Goal: Task Accomplishment & Management: Complete application form

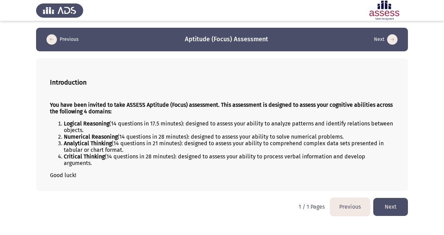
click at [401, 213] on button "Next" at bounding box center [390, 207] width 35 height 18
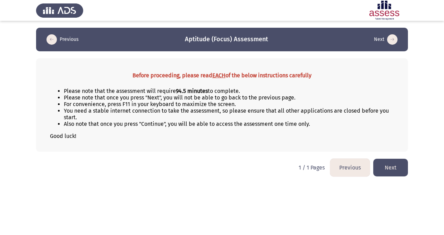
click at [382, 165] on button "Next" at bounding box center [390, 168] width 35 height 18
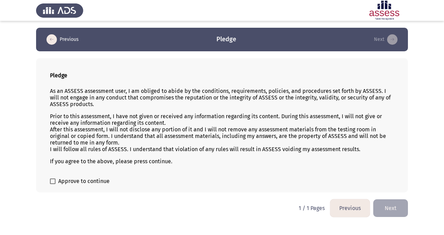
click at [53, 181] on span at bounding box center [53, 182] width 6 height 6
click at [53, 184] on input "Approve to continue" at bounding box center [52, 184] width 0 height 0
checkbox input "true"
click at [384, 211] on button "Next" at bounding box center [390, 208] width 35 height 18
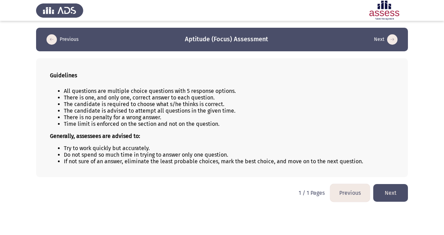
click at [385, 193] on button "Next" at bounding box center [390, 193] width 35 height 18
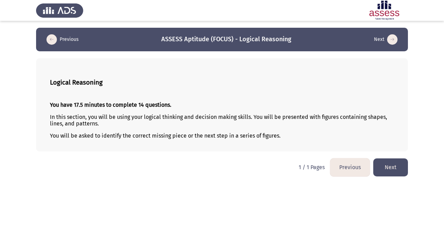
click at [401, 171] on button "Next" at bounding box center [390, 168] width 35 height 18
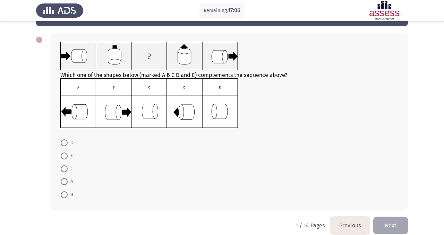
scroll to position [25, 0]
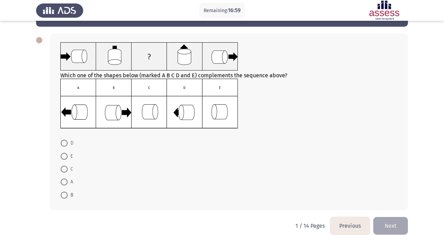
click at [65, 169] on span at bounding box center [64, 169] width 7 height 7
click at [65, 169] on input "C" at bounding box center [64, 169] width 7 height 7
radio input "true"
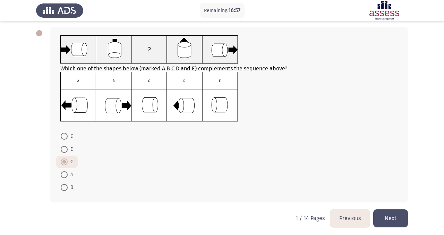
scroll to position [34, 0]
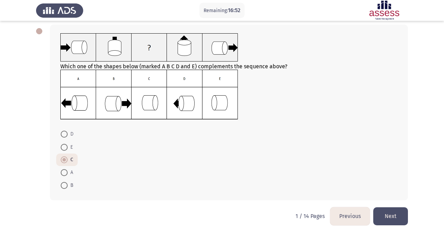
click at [394, 212] on button "Next" at bounding box center [390, 216] width 35 height 18
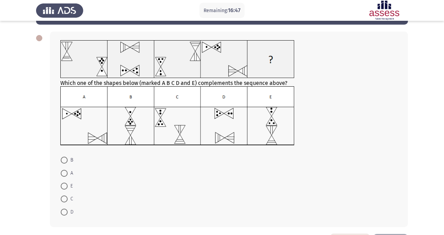
scroll to position [26, 0]
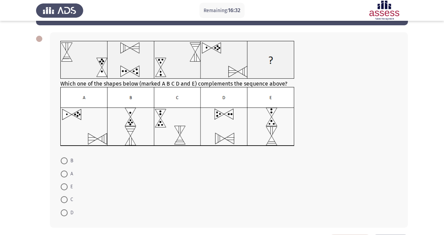
click at [65, 212] on span at bounding box center [64, 213] width 7 height 7
click at [65, 212] on input "D" at bounding box center [64, 213] width 7 height 7
radio input "true"
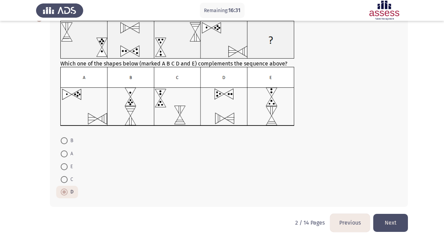
scroll to position [53, 0]
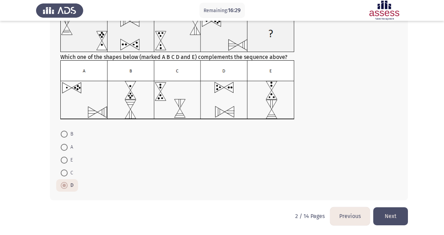
click at [393, 214] on button "Next" at bounding box center [390, 216] width 35 height 18
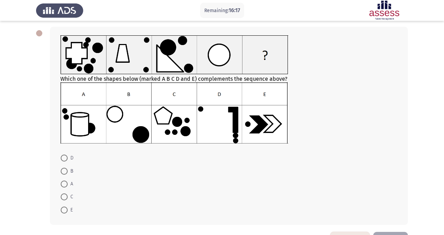
scroll to position [43, 0]
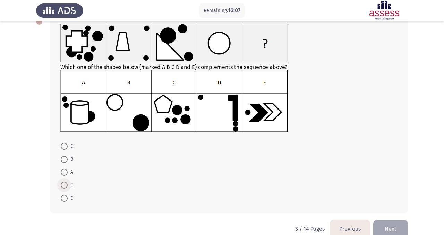
click at [65, 184] on span at bounding box center [64, 185] width 7 height 7
click at [65, 184] on input "C" at bounding box center [64, 185] width 7 height 7
radio input "true"
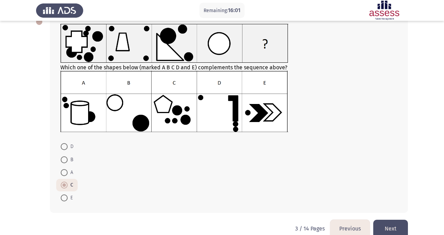
scroll to position [50, 0]
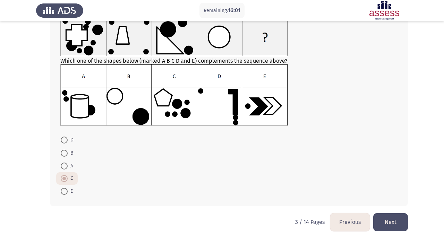
click at [389, 220] on button "Next" at bounding box center [390, 222] width 35 height 18
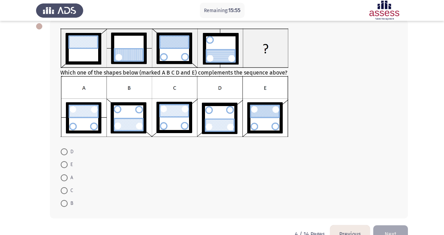
scroll to position [39, 0]
click at [66, 164] on span at bounding box center [64, 164] width 7 height 7
click at [66, 164] on input "E" at bounding box center [64, 164] width 7 height 7
radio input "true"
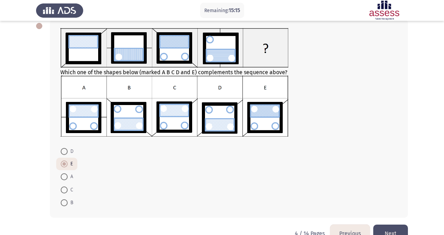
click at [402, 235] on button "Next" at bounding box center [390, 234] width 35 height 18
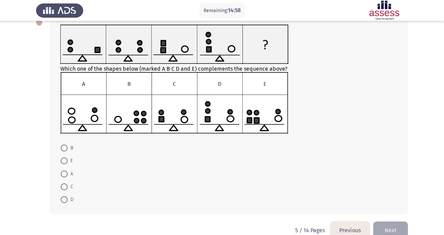
scroll to position [44, 0]
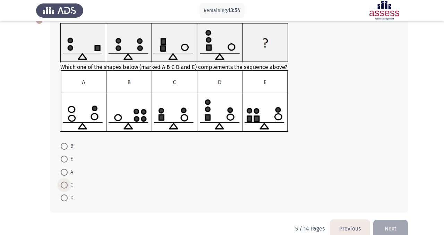
click at [65, 183] on span at bounding box center [64, 185] width 7 height 7
click at [65, 183] on input "C" at bounding box center [64, 185] width 7 height 7
radio input "true"
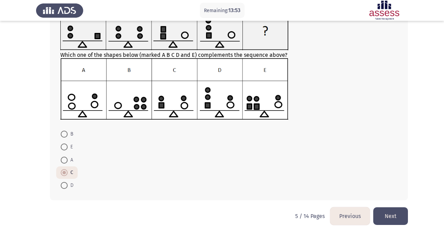
click at [387, 212] on button "Next" at bounding box center [390, 216] width 35 height 18
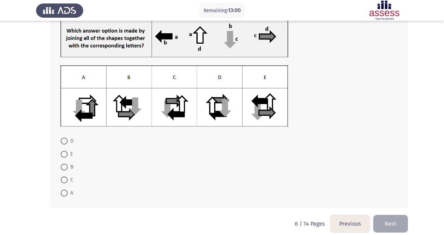
scroll to position [50, 0]
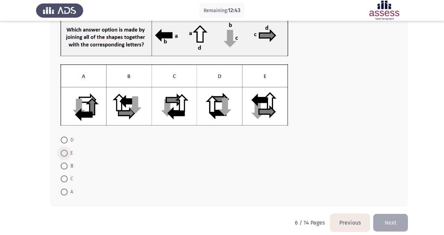
click at [65, 155] on span at bounding box center [64, 153] width 7 height 7
click at [65, 155] on input "E" at bounding box center [64, 153] width 7 height 7
radio input "true"
click at [393, 225] on button "Next" at bounding box center [390, 222] width 35 height 18
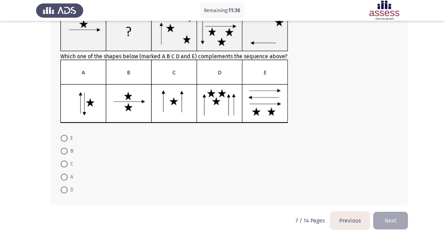
scroll to position [52, 0]
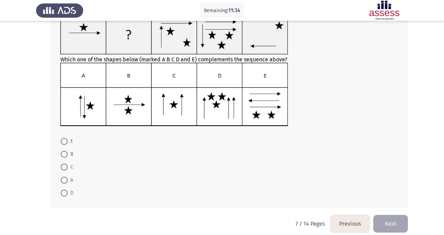
click at [65, 156] on span at bounding box center [64, 154] width 7 height 7
click at [65, 156] on input "B" at bounding box center [64, 154] width 7 height 7
radio input "true"
click at [398, 227] on button "Next" at bounding box center [390, 224] width 35 height 18
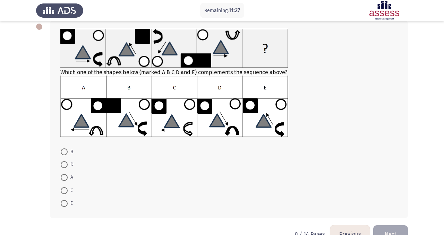
scroll to position [40, 0]
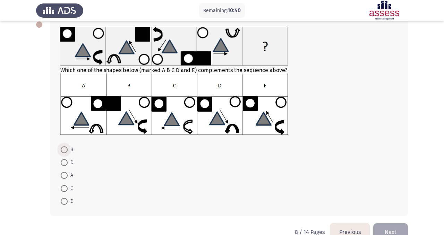
click at [65, 150] on span at bounding box center [64, 149] width 7 height 7
click at [65, 150] on input "B" at bounding box center [64, 149] width 7 height 7
radio input "true"
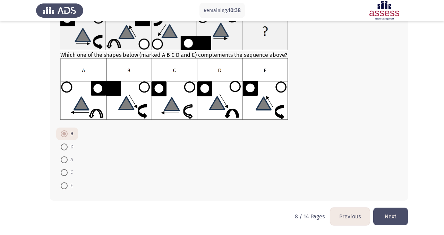
click at [393, 216] on button "Next" at bounding box center [390, 217] width 35 height 18
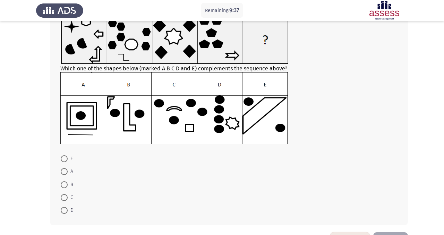
scroll to position [59, 0]
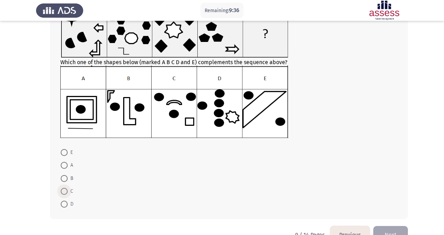
click at [62, 190] on span at bounding box center [64, 191] width 7 height 7
click at [62, 190] on input "C" at bounding box center [64, 191] width 7 height 7
radio input "true"
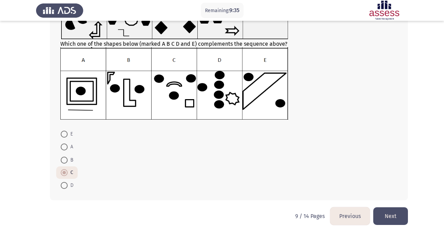
click at [397, 208] on button "Next" at bounding box center [390, 216] width 35 height 18
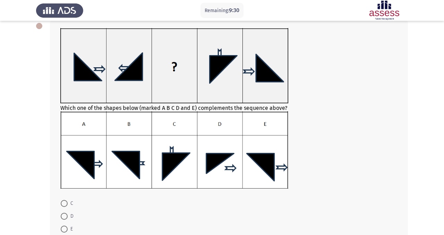
scroll to position [40, 0]
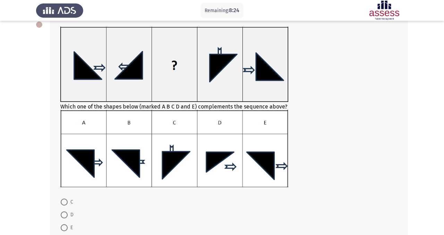
click at [266, 178] on img at bounding box center [174, 148] width 228 height 77
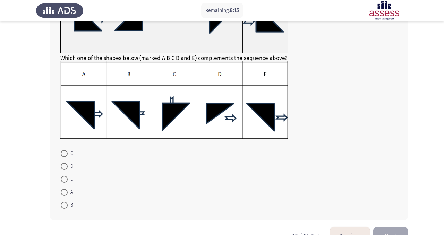
scroll to position [89, 0]
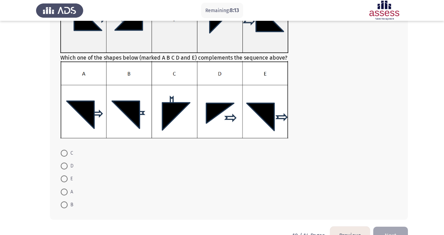
click at [64, 180] on span at bounding box center [64, 179] width 7 height 7
click at [64, 180] on input "E" at bounding box center [64, 179] width 7 height 7
radio input "true"
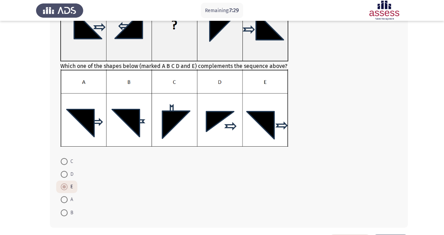
scroll to position [82, 0]
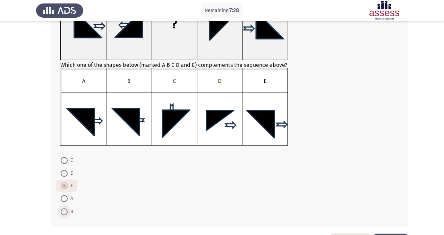
click at [65, 211] on span at bounding box center [64, 211] width 7 height 7
click at [65, 211] on input "B" at bounding box center [64, 211] width 7 height 7
radio input "true"
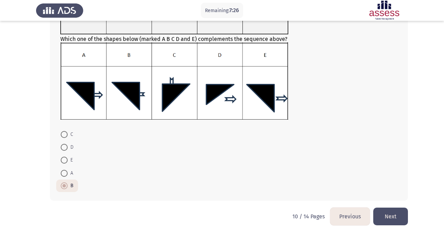
click at [381, 212] on button "Next" at bounding box center [390, 217] width 35 height 18
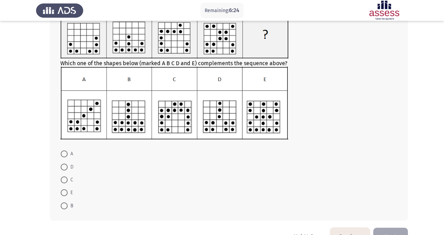
scroll to position [61, 0]
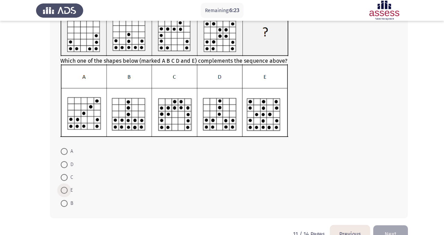
click at [61, 190] on span at bounding box center [64, 190] width 7 height 7
click at [61, 190] on input "E" at bounding box center [64, 190] width 7 height 7
radio input "true"
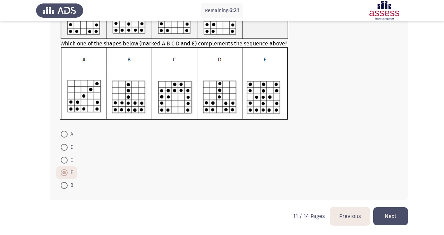
click at [400, 212] on button "Next" at bounding box center [390, 216] width 35 height 18
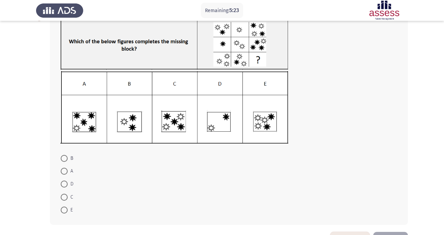
scroll to position [62, 0]
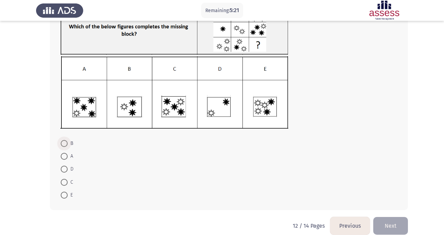
click at [63, 145] on span at bounding box center [64, 143] width 7 height 7
click at [63, 145] on input "B" at bounding box center [64, 143] width 7 height 7
radio input "true"
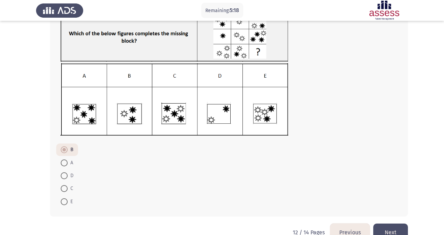
scroll to position [71, 0]
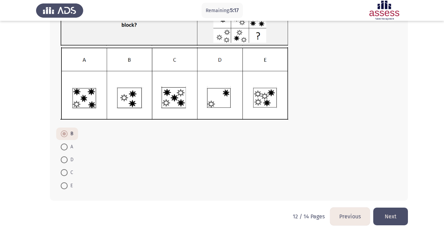
click at [391, 221] on button "Next" at bounding box center [390, 217] width 35 height 18
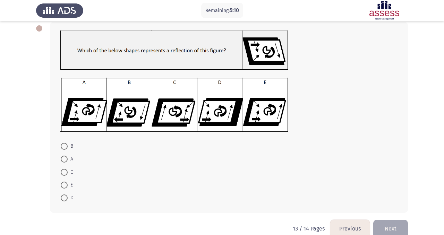
scroll to position [37, 0]
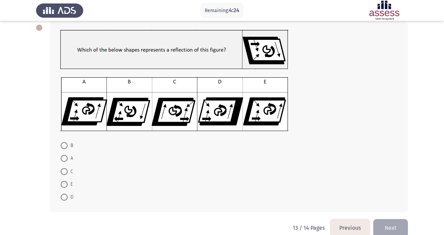
click at [62, 194] on span at bounding box center [64, 197] width 7 height 7
click at [62, 194] on input "D" at bounding box center [64, 197] width 7 height 7
radio input "true"
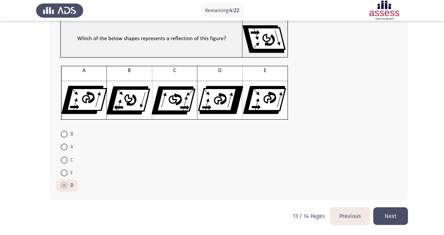
click at [391, 217] on button "Next" at bounding box center [390, 216] width 35 height 18
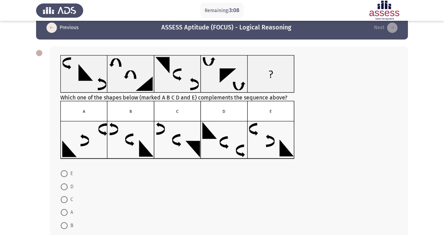
scroll to position [49, 0]
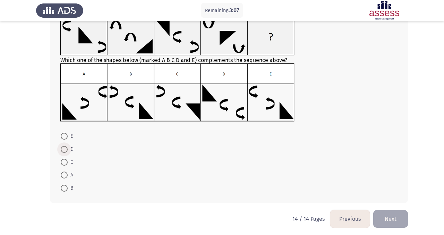
click at [63, 147] on span at bounding box center [64, 149] width 7 height 7
click at [63, 147] on input "D" at bounding box center [64, 149] width 7 height 7
radio input "true"
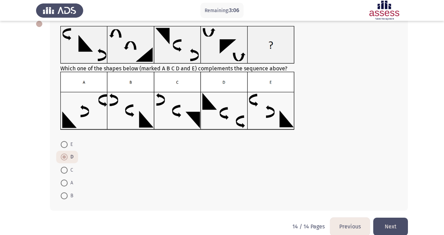
scroll to position [22, 0]
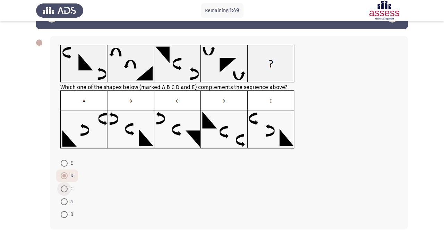
click at [63, 186] on span at bounding box center [64, 189] width 7 height 7
click at [63, 186] on input "C" at bounding box center [64, 189] width 7 height 7
radio input "true"
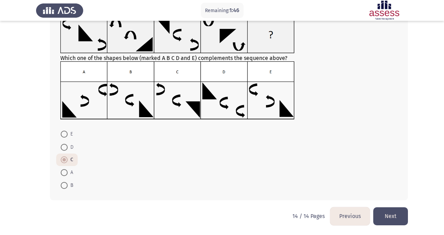
click at [393, 219] on button "Next" at bounding box center [390, 216] width 35 height 18
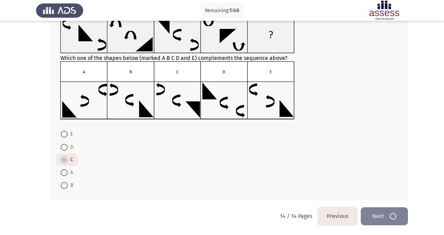
scroll to position [0, 0]
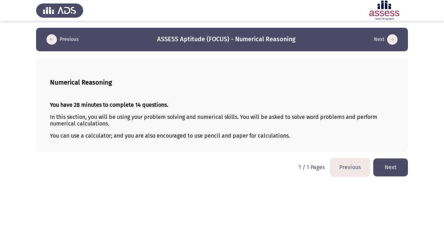
click at [393, 170] on button "Next" at bounding box center [390, 168] width 35 height 18
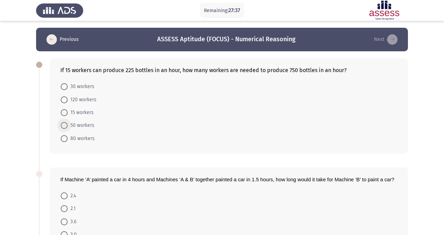
click at [65, 124] on span at bounding box center [64, 125] width 7 height 7
click at [65, 124] on input "50 workers" at bounding box center [64, 125] width 7 height 7
radio input "true"
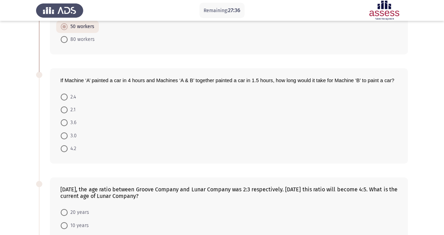
scroll to position [99, 0]
click at [67, 97] on span at bounding box center [64, 96] width 7 height 7
click at [67, 97] on input "2.4" at bounding box center [64, 96] width 7 height 7
radio input "true"
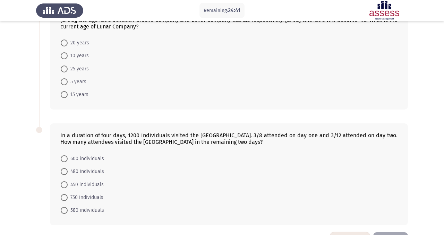
scroll to position [293, 0]
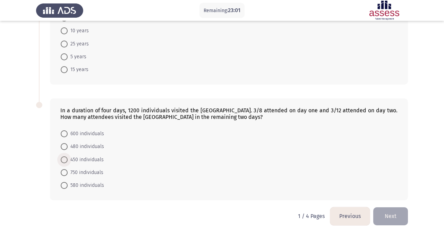
click at [64, 162] on span at bounding box center [64, 159] width 7 height 7
click at [64, 162] on input "450 individuals" at bounding box center [64, 159] width 7 height 7
radio input "true"
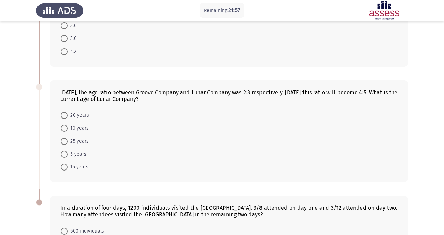
scroll to position [197, 0]
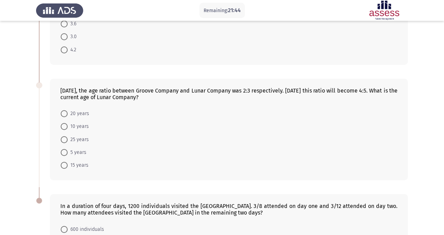
click at [63, 129] on span at bounding box center [64, 126] width 7 height 7
click at [63, 129] on input "10 years" at bounding box center [64, 126] width 7 height 7
radio input "true"
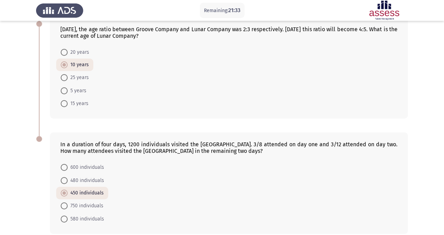
scroll to position [292, 0]
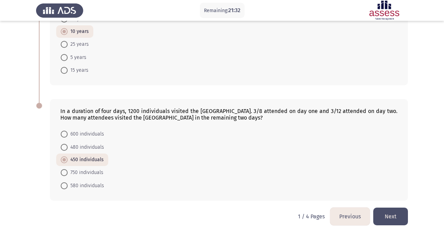
click at [396, 214] on button "Next" at bounding box center [390, 217] width 35 height 18
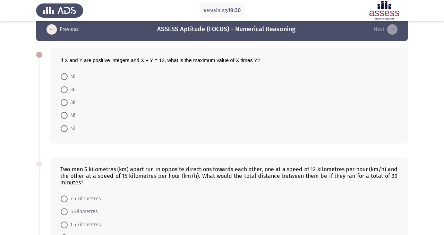
scroll to position [0, 0]
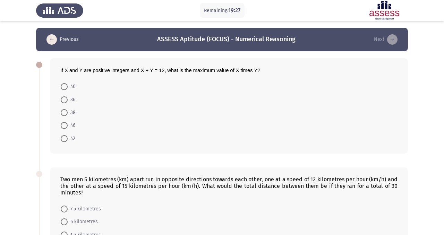
click at [67, 99] on span at bounding box center [64, 99] width 7 height 7
click at [67, 99] on input "36" at bounding box center [64, 99] width 7 height 7
radio input "true"
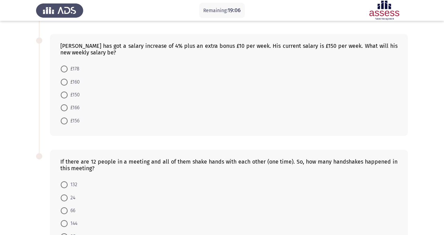
scroll to position [255, 0]
click at [66, 109] on span at bounding box center [64, 108] width 7 height 7
click at [66, 109] on input "£166" at bounding box center [64, 108] width 7 height 7
radio input "true"
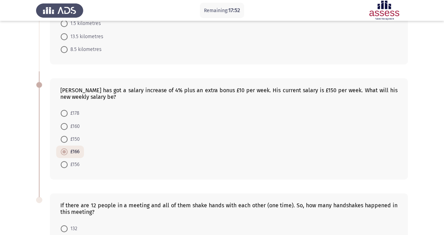
scroll to position [46, 0]
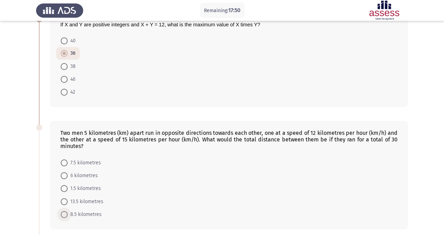
click at [62, 213] on span at bounding box center [64, 214] width 7 height 7
click at [62, 213] on input "8.5 kilometres" at bounding box center [64, 214] width 7 height 7
radio input "true"
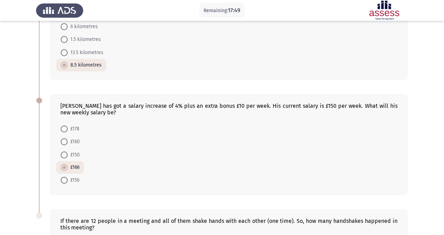
scroll to position [305, 0]
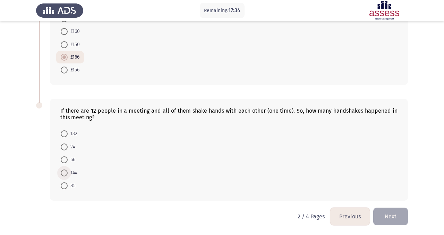
click at [63, 173] on span at bounding box center [64, 173] width 7 height 7
click at [63, 173] on input "144" at bounding box center [64, 173] width 7 height 7
radio input "true"
click at [389, 218] on button "Next" at bounding box center [390, 217] width 35 height 18
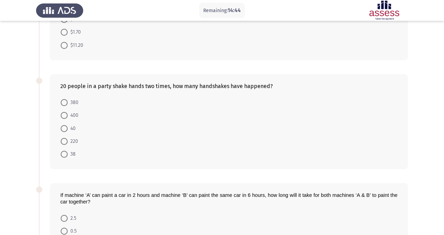
scroll to position [95, 0]
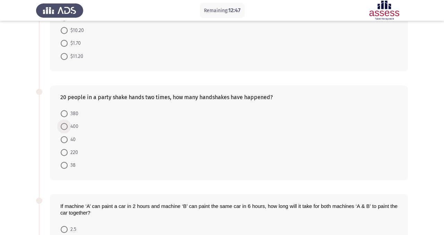
click at [66, 126] on span at bounding box center [64, 126] width 7 height 7
click at [66, 126] on input "400" at bounding box center [64, 126] width 7 height 7
radio input "true"
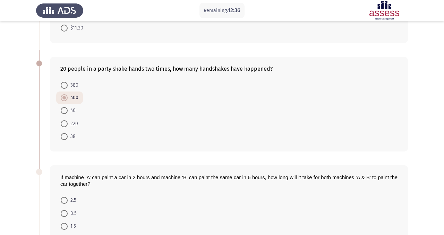
scroll to position [109, 0]
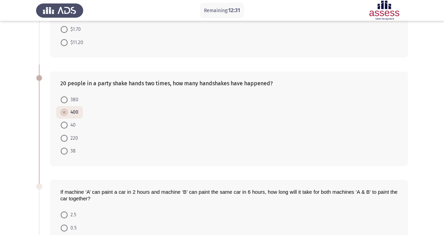
click at [62, 127] on span at bounding box center [64, 125] width 7 height 7
click at [62, 127] on input "40" at bounding box center [64, 125] width 7 height 7
radio input "true"
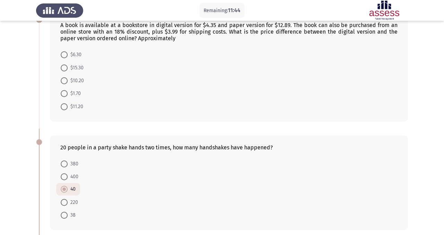
scroll to position [0, 0]
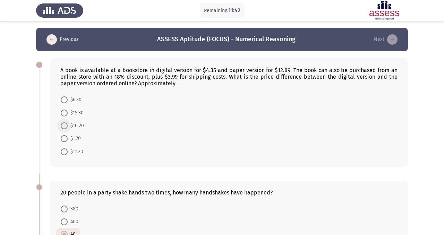
click at [64, 126] on span at bounding box center [64, 125] width 7 height 7
click at [64, 126] on input "$10.20" at bounding box center [64, 125] width 7 height 7
radio input "true"
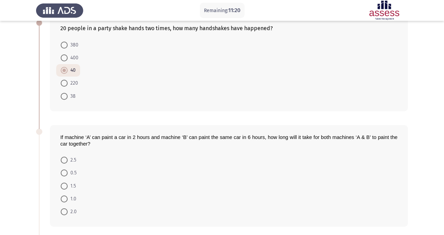
scroll to position [162, 0]
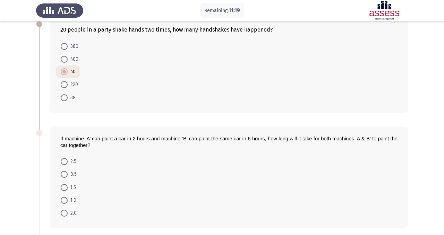
click at [65, 187] on span at bounding box center [64, 187] width 7 height 7
click at [65, 187] on input "1.5" at bounding box center [64, 187] width 7 height 7
radio input "true"
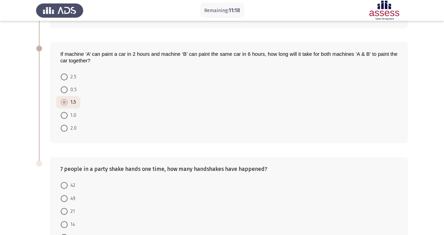
scroll to position [299, 0]
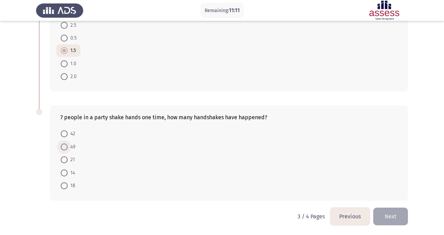
click at [66, 148] on span at bounding box center [64, 147] width 7 height 7
click at [66, 148] on input "49" at bounding box center [64, 147] width 7 height 7
radio input "true"
click at [394, 221] on button "Next" at bounding box center [390, 217] width 35 height 18
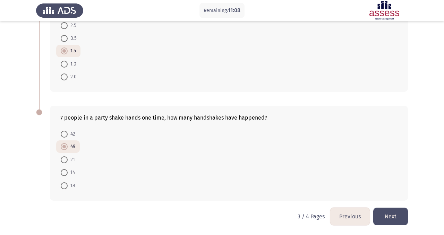
scroll to position [0, 0]
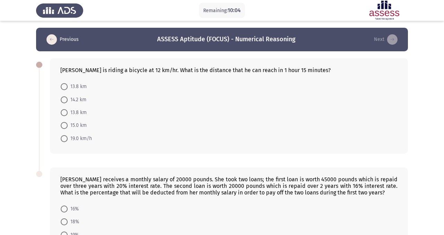
click at [64, 127] on span at bounding box center [64, 125] width 7 height 7
click at [64, 127] on input "15.0 km" at bounding box center [64, 125] width 7 height 7
radio input "true"
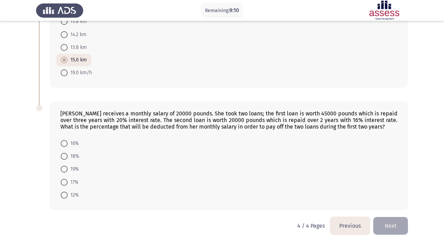
scroll to position [75, 0]
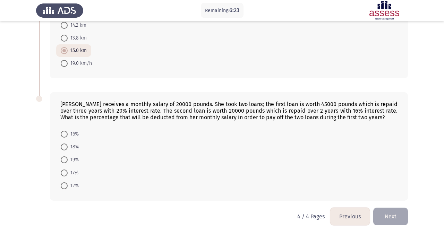
click at [62, 185] on span at bounding box center [64, 185] width 7 height 7
click at [62, 185] on input "12%" at bounding box center [64, 185] width 7 height 7
radio input "true"
click at [394, 216] on button "Next" at bounding box center [390, 217] width 35 height 18
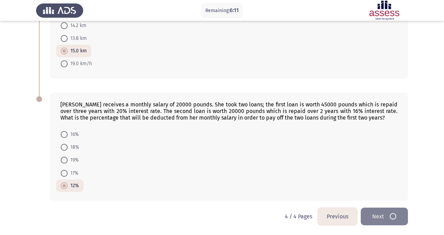
scroll to position [0, 0]
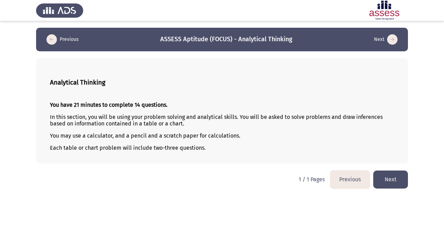
click at [395, 184] on button "Next" at bounding box center [390, 180] width 35 height 18
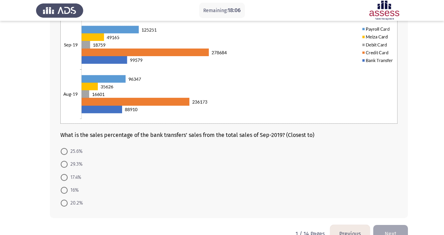
scroll to position [115, 0]
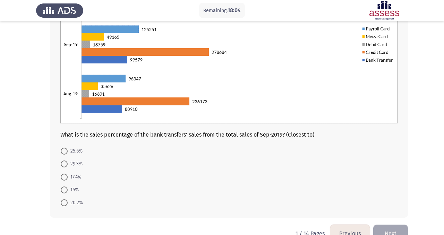
click at [61, 204] on span at bounding box center [64, 202] width 7 height 7
click at [61, 204] on input "20.2%" at bounding box center [64, 202] width 7 height 7
radio input "true"
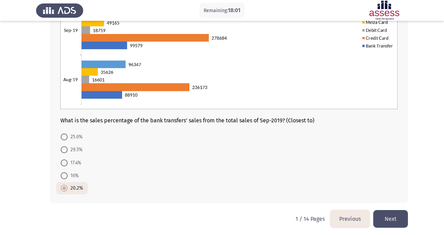
click at [395, 217] on button "Next" at bounding box center [390, 219] width 35 height 18
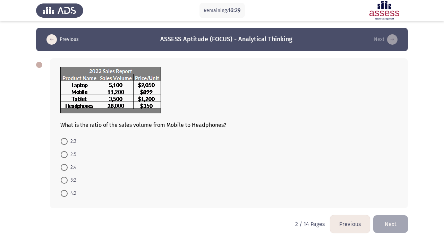
click at [66, 153] on span at bounding box center [64, 154] width 7 height 7
click at [66, 153] on input "2:5" at bounding box center [64, 154] width 7 height 7
radio input "true"
click at [393, 220] on button "Next" at bounding box center [390, 224] width 35 height 18
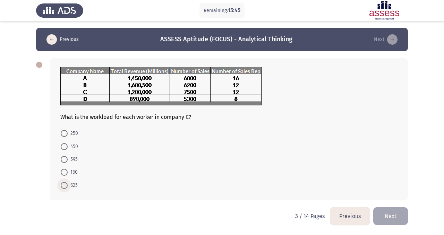
click at [66, 185] on span at bounding box center [64, 185] width 7 height 7
click at [66, 185] on input "625" at bounding box center [64, 185] width 7 height 7
radio input "true"
click at [400, 216] on button "Next" at bounding box center [390, 216] width 35 height 18
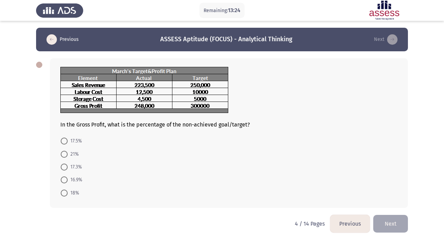
click at [62, 168] on span at bounding box center [64, 167] width 7 height 7
click at [62, 168] on input "17.3%" at bounding box center [64, 167] width 7 height 7
radio input "true"
click at [389, 225] on button "Next" at bounding box center [390, 223] width 35 height 18
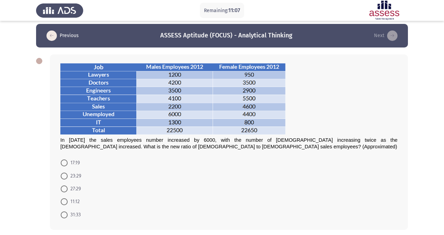
scroll to position [20, 0]
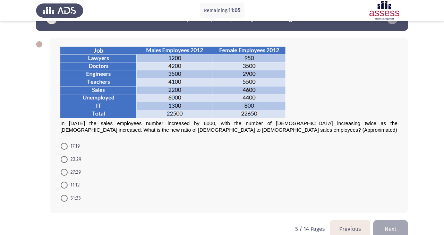
click at [63, 185] on span at bounding box center [64, 185] width 7 height 7
click at [63, 185] on input "11:12" at bounding box center [64, 185] width 7 height 7
radio input "true"
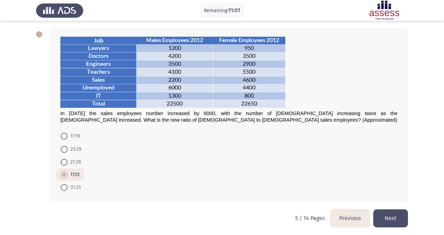
scroll to position [33, 0]
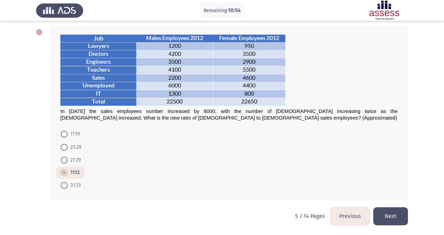
click at [386, 222] on button "Next" at bounding box center [390, 216] width 35 height 18
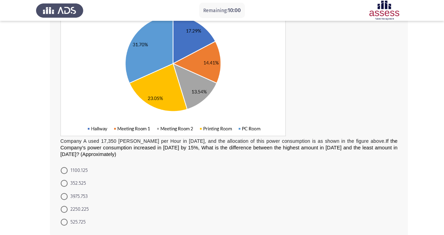
scroll to position [123, 0]
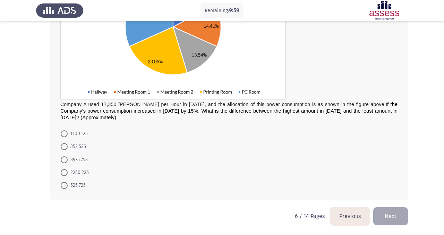
click at [66, 171] on span at bounding box center [64, 172] width 7 height 7
click at [66, 171] on input "2250.225" at bounding box center [64, 172] width 7 height 7
radio input "true"
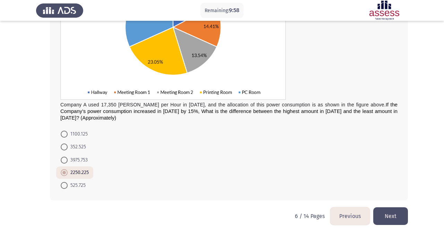
click at [392, 219] on button "Next" at bounding box center [390, 216] width 35 height 18
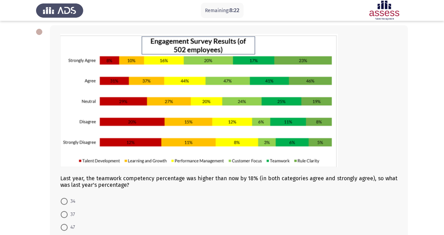
scroll to position [101, 0]
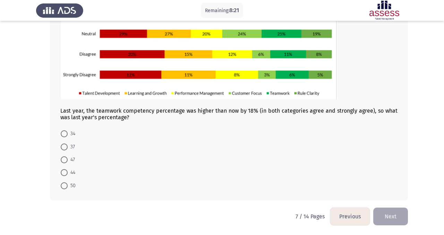
click at [355, 215] on button "Previous" at bounding box center [350, 217] width 40 height 18
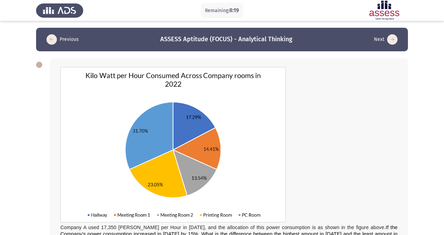
scroll to position [123, 0]
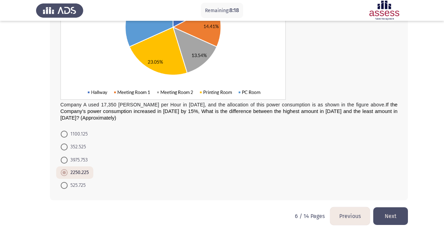
click at [351, 213] on button "Previous" at bounding box center [350, 216] width 40 height 18
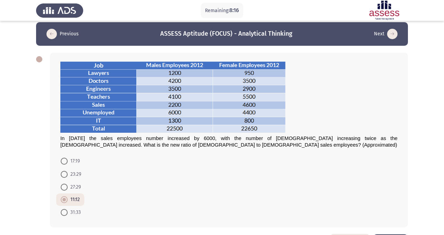
scroll to position [8, 0]
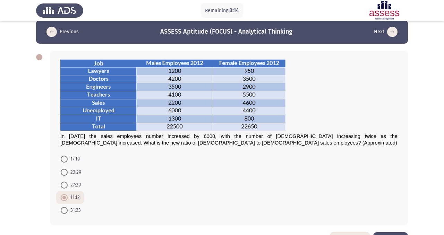
click at [65, 185] on span at bounding box center [64, 185] width 7 height 7
click at [65, 185] on input "27:29" at bounding box center [64, 185] width 7 height 7
radio input "true"
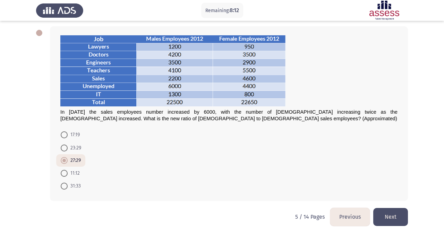
scroll to position [33, 0]
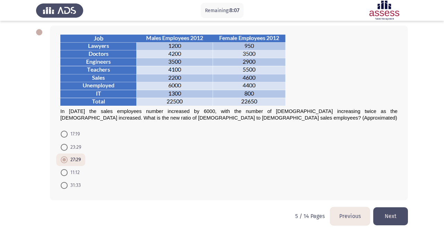
click at [390, 216] on button "Next" at bounding box center [390, 216] width 35 height 18
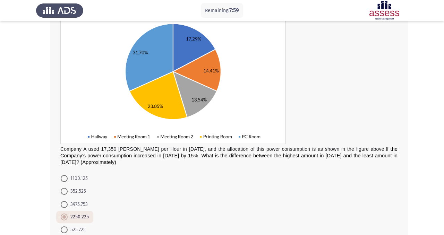
scroll to position [123, 0]
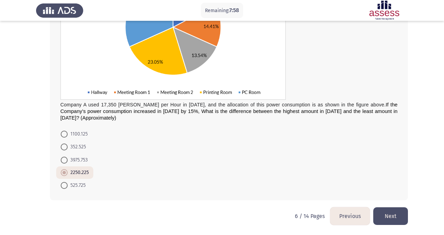
click at [399, 211] on button "Next" at bounding box center [390, 216] width 35 height 18
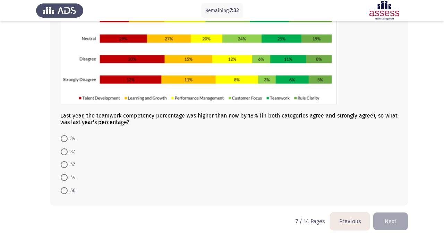
scroll to position [101, 0]
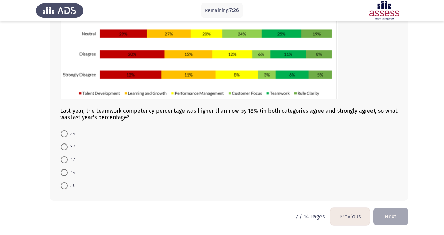
click at [66, 172] on span at bounding box center [64, 172] width 7 height 7
click at [66, 172] on input "44" at bounding box center [64, 172] width 7 height 7
radio input "true"
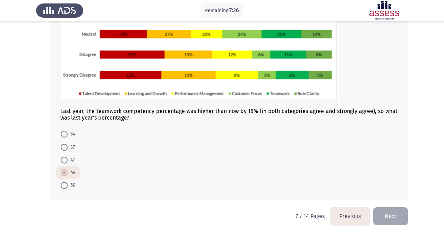
scroll to position [100, 0]
click at [399, 222] on button "Next" at bounding box center [390, 216] width 35 height 18
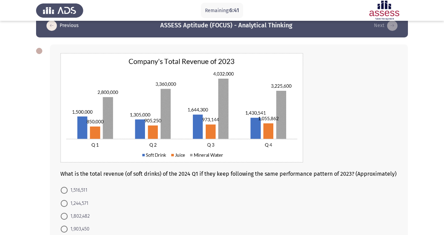
scroll to position [71, 0]
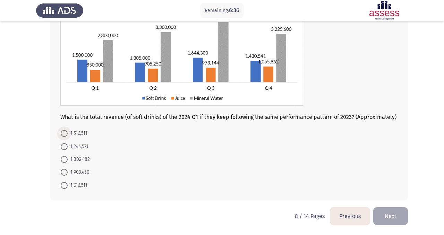
click at [62, 131] on span at bounding box center [64, 133] width 7 height 7
click at [62, 131] on input "1,516,511" at bounding box center [64, 133] width 7 height 7
radio input "true"
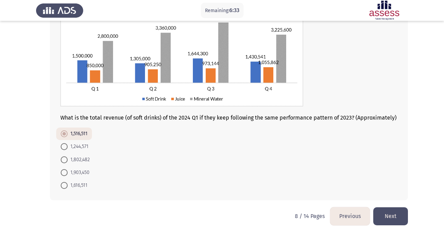
click at [384, 219] on button "Next" at bounding box center [390, 216] width 35 height 18
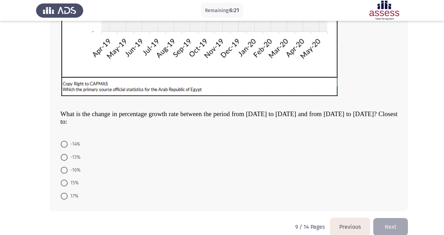
scroll to position [198, 0]
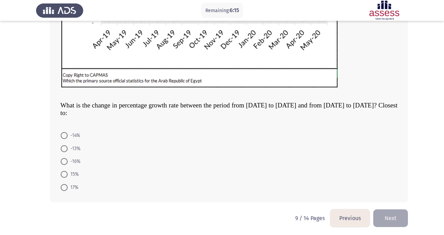
click at [65, 162] on span at bounding box center [64, 161] width 7 height 7
click at [65, 162] on input "-16%" at bounding box center [64, 161] width 7 height 7
radio input "true"
click at [399, 218] on button "Next" at bounding box center [390, 218] width 35 height 18
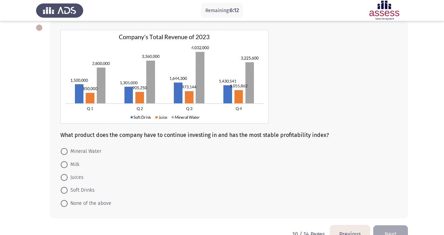
scroll to position [31, 0]
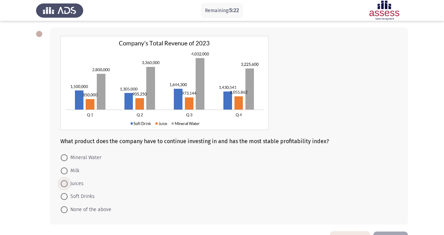
click at [62, 183] on span at bounding box center [64, 183] width 7 height 7
click at [62, 183] on input "Juices" at bounding box center [64, 183] width 7 height 7
radio input "true"
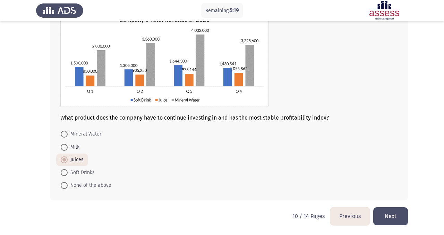
click at [382, 215] on button "Next" at bounding box center [390, 216] width 35 height 18
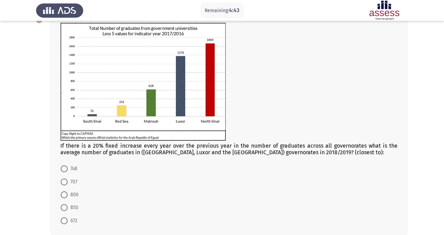
scroll to position [80, 0]
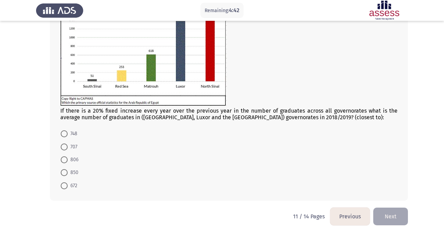
click at [350, 220] on button "Previous" at bounding box center [350, 217] width 40 height 18
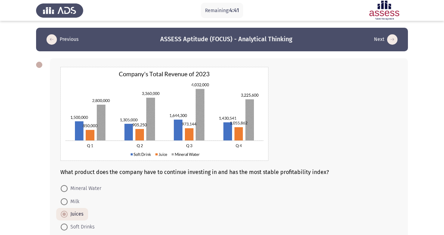
scroll to position [54, 0]
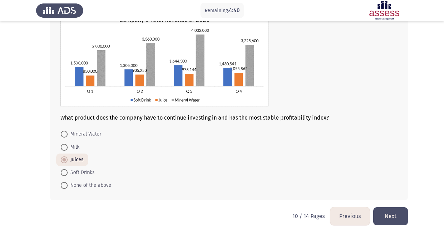
click at [349, 214] on button "Previous" at bounding box center [350, 216] width 40 height 18
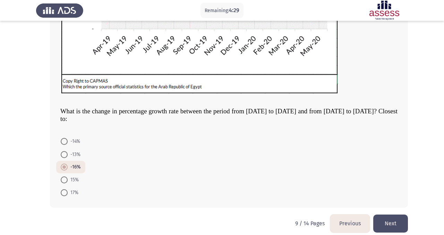
scroll to position [199, 0]
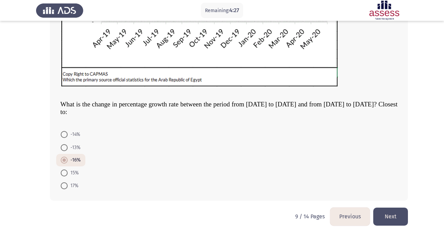
click at [380, 216] on button "Next" at bounding box center [390, 217] width 35 height 18
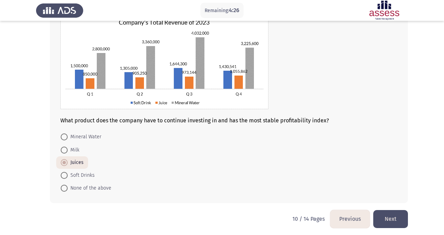
scroll to position [54, 0]
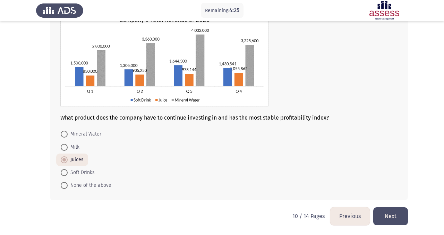
click at [401, 218] on button "Next" at bounding box center [390, 216] width 35 height 18
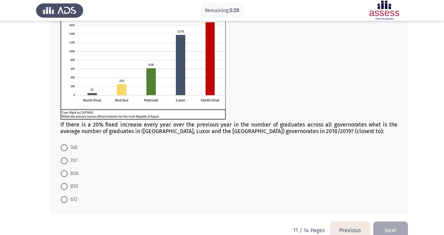
scroll to position [51, 0]
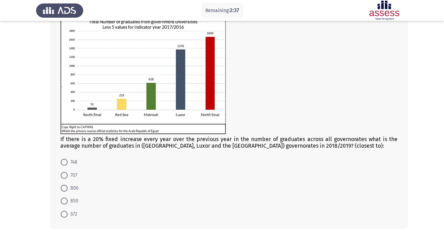
click at [65, 202] on span at bounding box center [64, 201] width 7 height 7
click at [65, 202] on input "850" at bounding box center [64, 201] width 7 height 7
radio input "true"
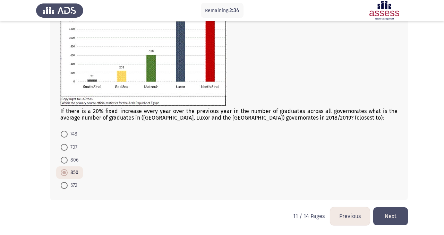
click at [390, 215] on button "Next" at bounding box center [390, 216] width 35 height 18
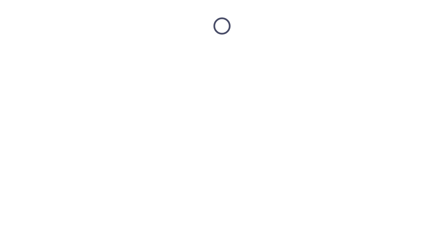
scroll to position [0, 0]
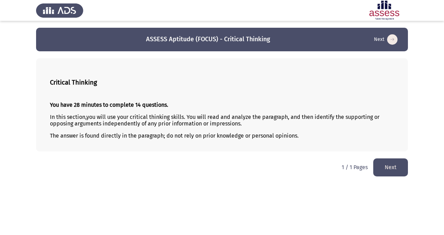
click at [391, 177] on html "ASSESS Aptitude (FOCUS) - Critical Thinking Next Critical Thinking You have 28 …" at bounding box center [222, 92] width 444 height 184
click at [396, 170] on button "Next" at bounding box center [390, 168] width 35 height 18
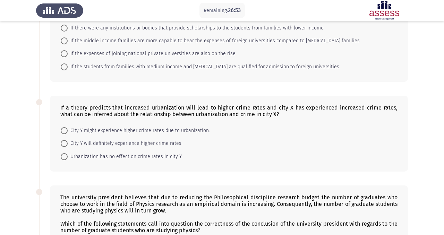
scroll to position [99, 0]
click at [67, 131] on span at bounding box center [64, 130] width 7 height 7
click at [67, 131] on input "City Y might experience higher crime rates due to urbanization." at bounding box center [64, 130] width 7 height 7
radio input "true"
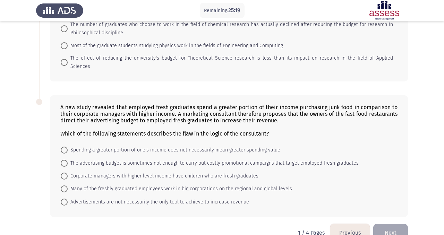
scroll to position [349, 0]
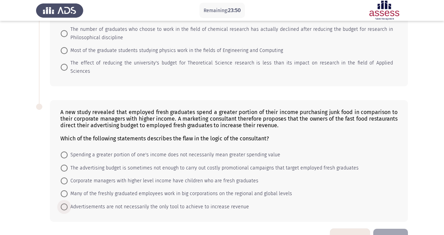
click at [68, 203] on span "Advertisements are not necessarily the only tool to achieve to increase revenue" at bounding box center [158, 207] width 181 height 8
click at [68, 204] on input "Advertisements are not necessarily the only tool to achieve to increase revenue" at bounding box center [64, 207] width 7 height 7
radio input "true"
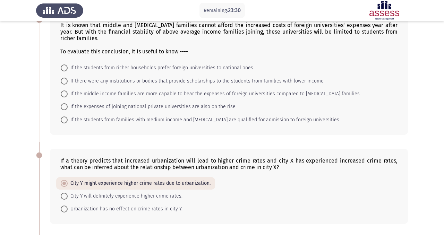
scroll to position [0, 0]
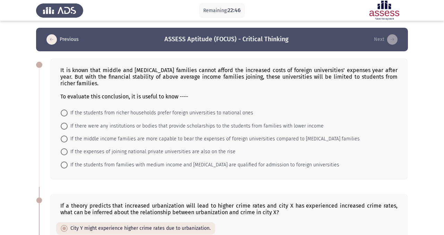
click at [65, 124] on span at bounding box center [64, 126] width 7 height 7
click at [65, 124] on input "If there were any institutions or bodies that provide scholarships to the stude…" at bounding box center [64, 126] width 7 height 7
radio input "true"
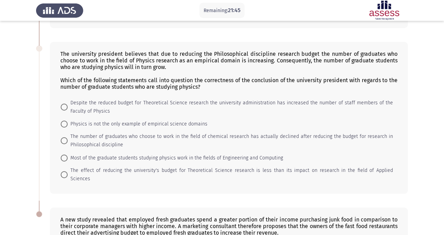
scroll to position [241, 0]
click at [63, 139] on span at bounding box center [64, 140] width 7 height 7
click at [63, 139] on input "The number of graduates who choose to work in the field of chemical research ha…" at bounding box center [64, 140] width 7 height 7
radio input "true"
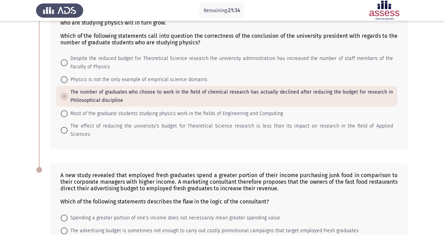
scroll to position [361, 0]
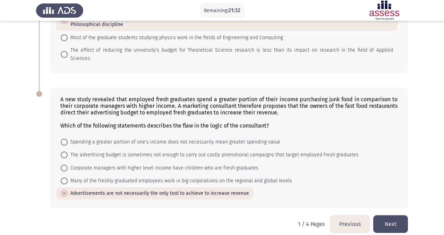
click at [396, 217] on button "Next" at bounding box center [390, 224] width 35 height 18
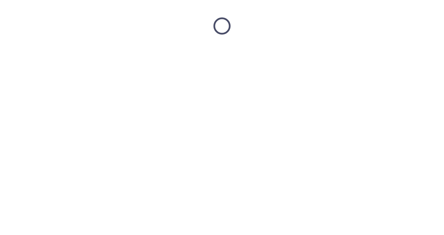
scroll to position [0, 0]
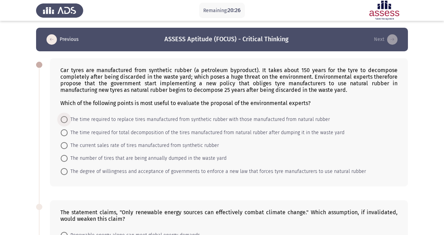
click at [65, 119] on span at bounding box center [64, 119] width 7 height 7
click at [65, 119] on input "The time required to replace tires manufactured from synthetic rubber with thos…" at bounding box center [64, 119] width 7 height 7
radio input "true"
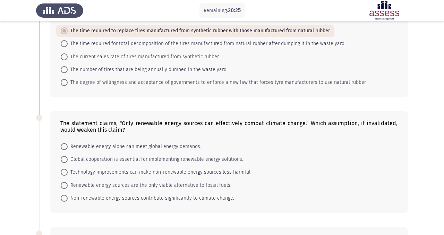
scroll to position [132, 0]
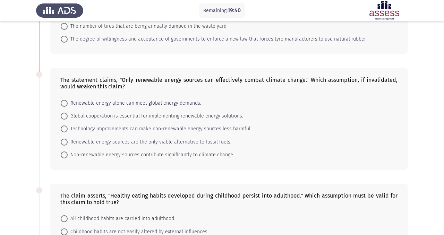
click at [201, 146] on span "Renewable energy sources are the only viable alternative to fossil fuels." at bounding box center [150, 142] width 164 height 8
click at [68, 146] on input "Renewable energy sources are the only viable alternative to fossil fuels." at bounding box center [64, 142] width 7 height 7
radio input "true"
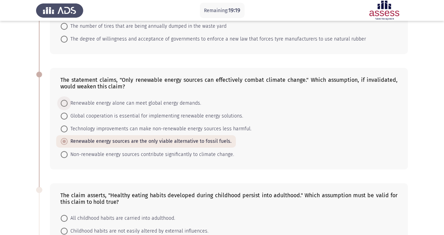
click at [64, 104] on span at bounding box center [64, 103] width 7 height 7
click at [64, 104] on input "Renewable energy alone can meet global energy demands." at bounding box center [64, 103] width 7 height 7
radio input "true"
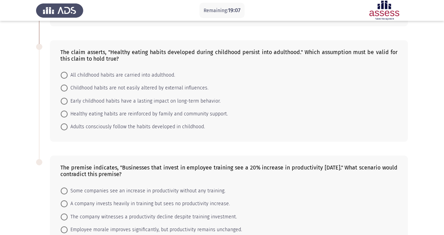
scroll to position [259, 0]
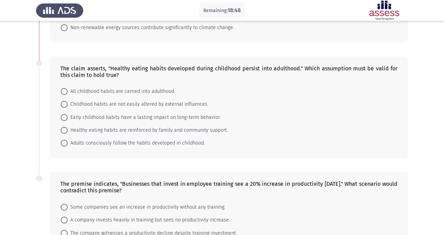
click at [65, 115] on span at bounding box center [64, 117] width 7 height 7
click at [65, 115] on input "Early childhood habits have a lasting impact on long-term behavior." at bounding box center [64, 117] width 7 height 7
radio input "true"
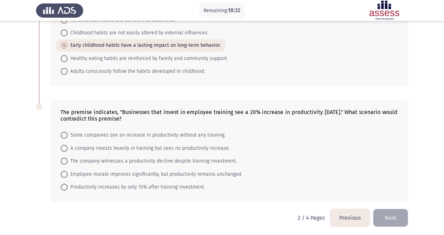
scroll to position [332, 0]
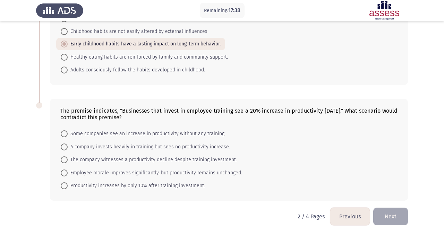
click at [65, 146] on span at bounding box center [64, 147] width 7 height 7
click at [65, 146] on input "A company invests heavily in training but sees no productivity increase." at bounding box center [64, 147] width 7 height 7
radio input "true"
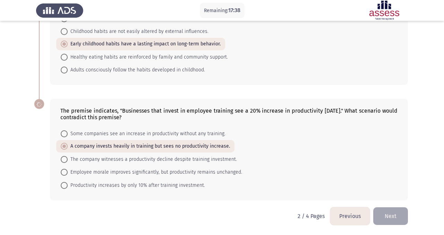
scroll to position [331, 0]
click at [387, 214] on button "Next" at bounding box center [390, 217] width 35 height 18
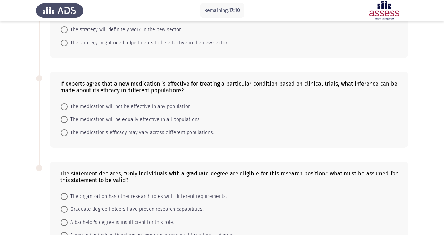
scroll to position [281, 0]
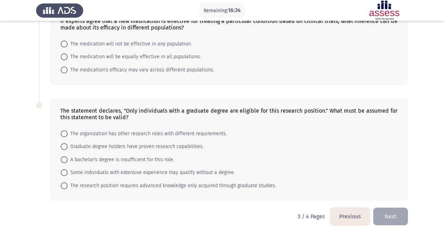
click at [67, 184] on span at bounding box center [64, 185] width 7 height 7
click at [67, 184] on input "The research position requires advanced knowledge only acquired through graduat…" at bounding box center [64, 185] width 7 height 7
radio input "true"
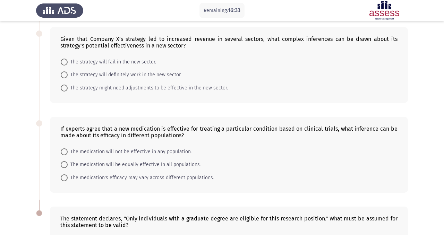
scroll to position [173, 0]
click at [65, 164] on span at bounding box center [64, 165] width 7 height 7
click at [65, 164] on input "The medication will be equally effective in all populations." at bounding box center [64, 165] width 7 height 7
radio input "true"
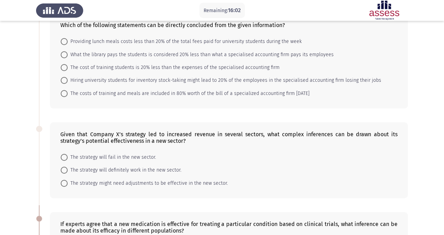
scroll to position [79, 0]
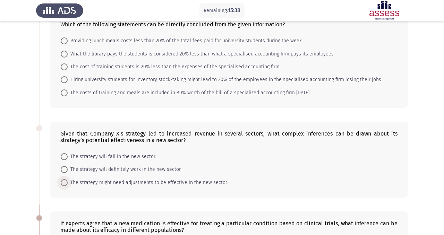
click at [67, 182] on span at bounding box center [64, 182] width 7 height 7
click at [67, 182] on input "The strategy might need adjustments to be effective in the new sector." at bounding box center [64, 182] width 7 height 7
radio input "true"
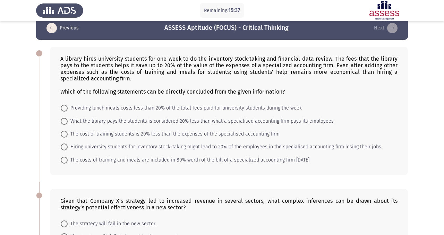
scroll to position [0, 0]
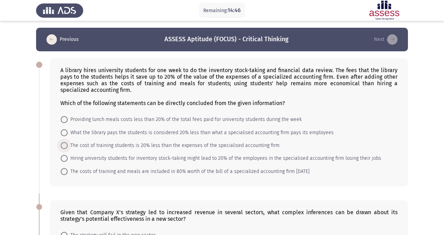
click at [67, 145] on span at bounding box center [64, 145] width 7 height 7
click at [67, 145] on input "The cost of training students is 20% less than the expenses of the specialised …" at bounding box center [64, 145] width 7 height 7
radio input "true"
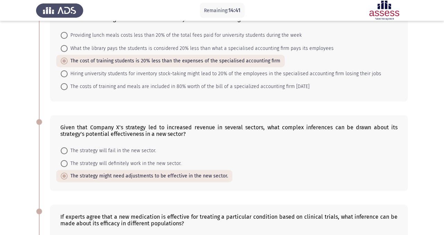
scroll to position [280, 0]
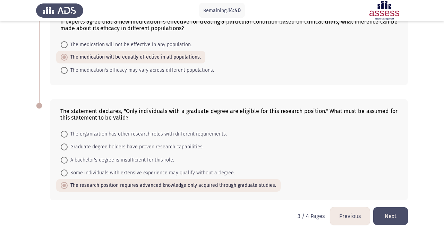
click at [393, 214] on button "Next" at bounding box center [390, 216] width 35 height 18
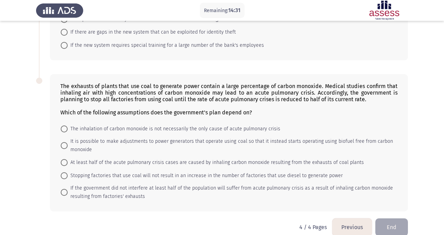
scroll to position [125, 0]
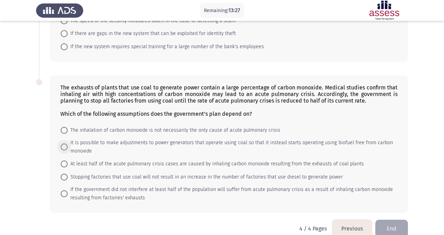
click at [69, 148] on span "It is possible to make adjustments to power generators that operate using coal …" at bounding box center [230, 147] width 325 height 17
click at [68, 148] on input "It is possible to make adjustments to power generators that operate using coal …" at bounding box center [64, 147] width 7 height 7
radio input "true"
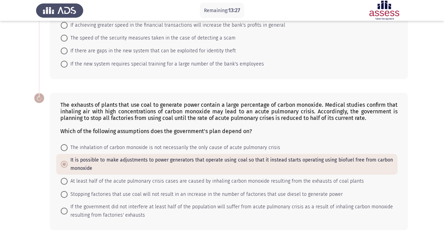
scroll to position [0, 0]
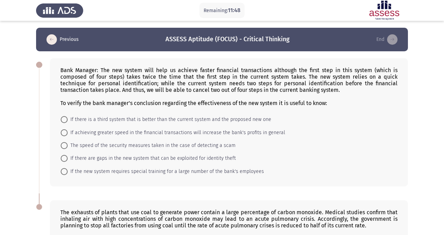
click at [63, 131] on span at bounding box center [64, 132] width 7 height 7
click at [63, 131] on input "If achieving greater speed in the financial transactions will increase the bank…" at bounding box center [64, 132] width 7 height 7
radio input "true"
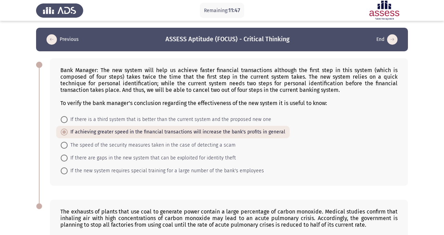
scroll to position [137, 0]
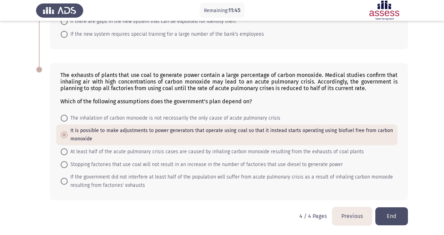
click at [389, 213] on button "End" at bounding box center [391, 216] width 33 height 18
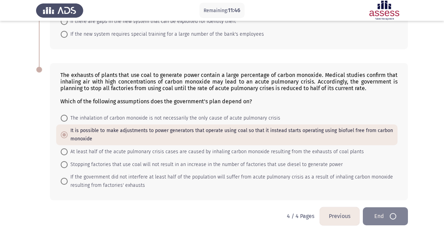
scroll to position [0, 0]
